Goal: Find contact information: Find contact information

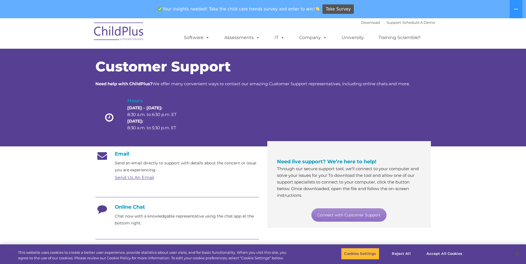
click at [140, 178] on link "Send Us An Email" at bounding box center [134, 177] width 39 height 5
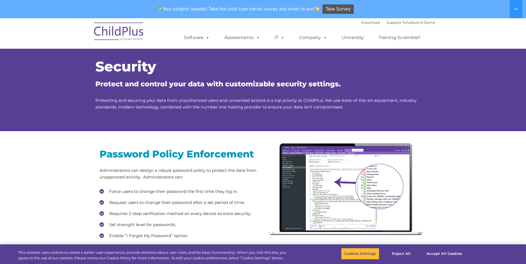
click at [136, 34] on img at bounding box center [118, 33] width 55 height 28
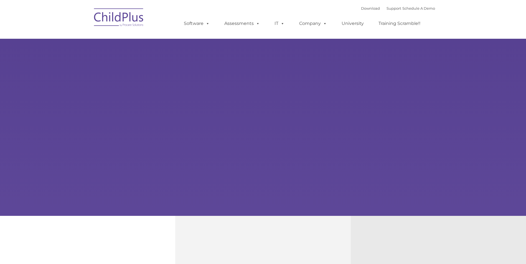
type input ""
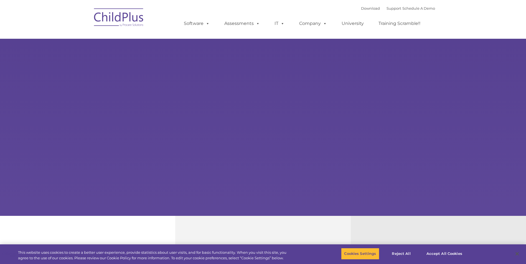
select select "MEDIUM"
